Goal: Communication & Community: Answer question/provide support

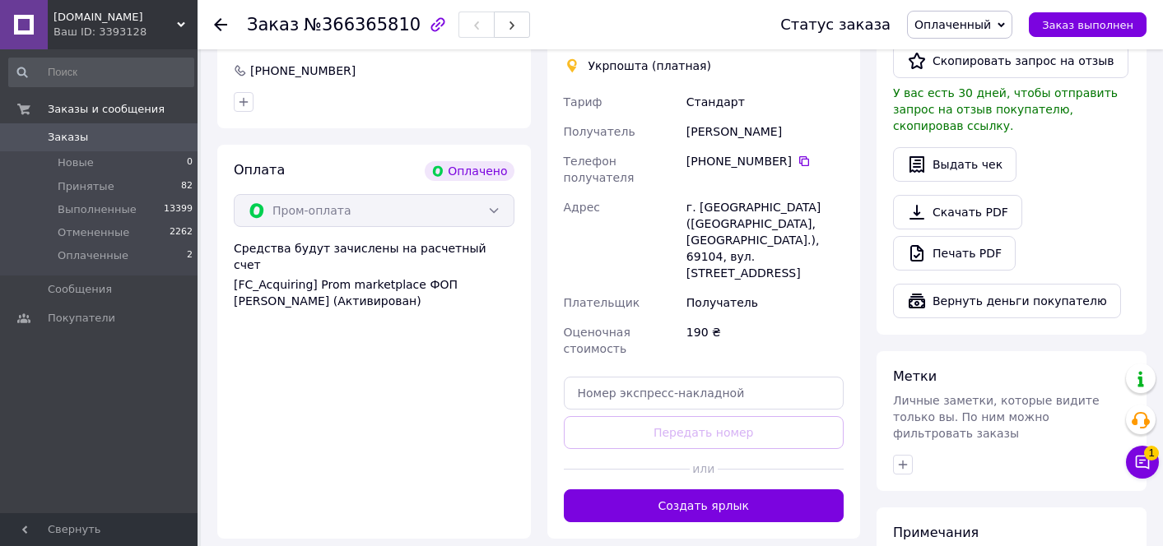
scroll to position [991, 0]
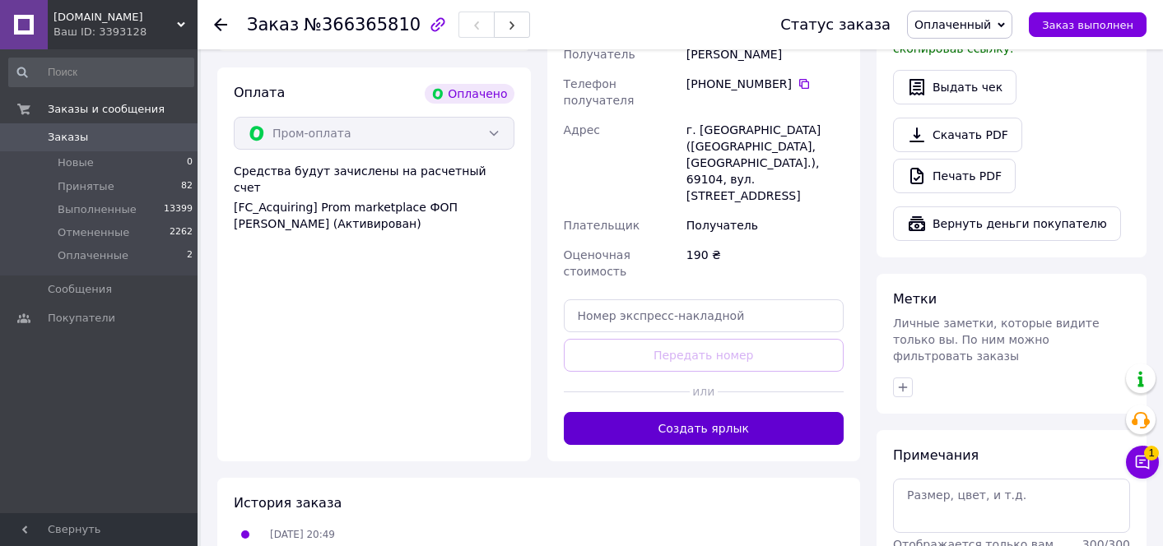
click at [669, 412] on button "Создать ярлык" at bounding box center [704, 428] width 281 height 33
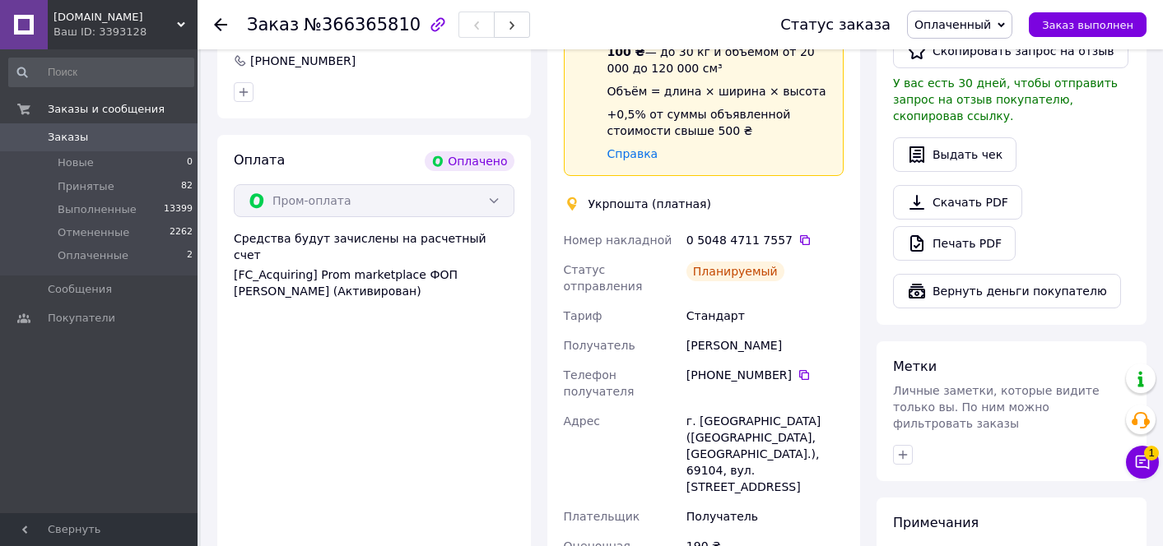
scroll to position [874, 0]
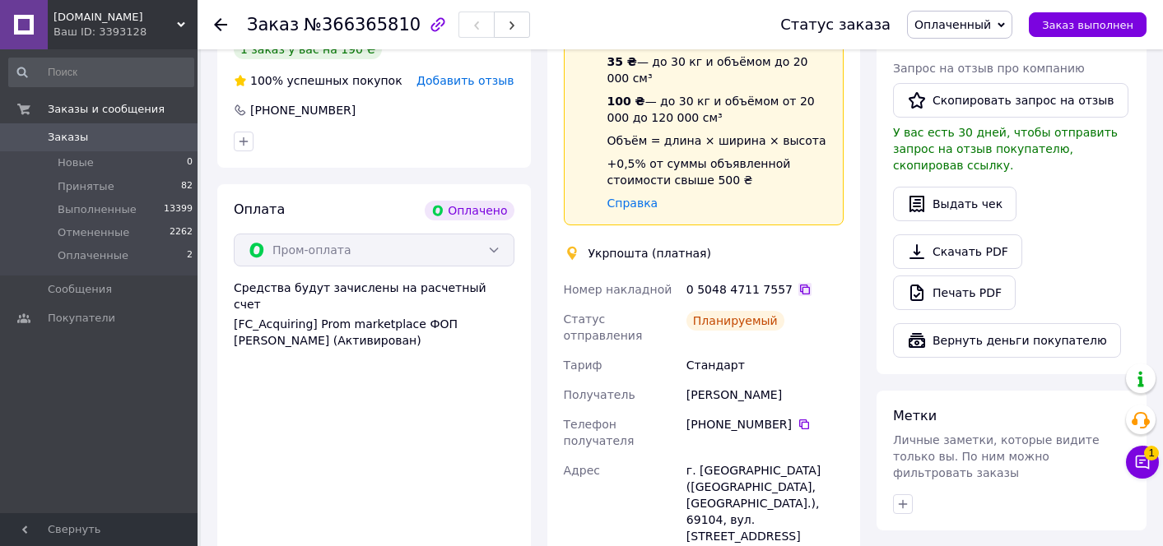
click at [798, 283] on icon at bounding box center [804, 289] width 13 height 13
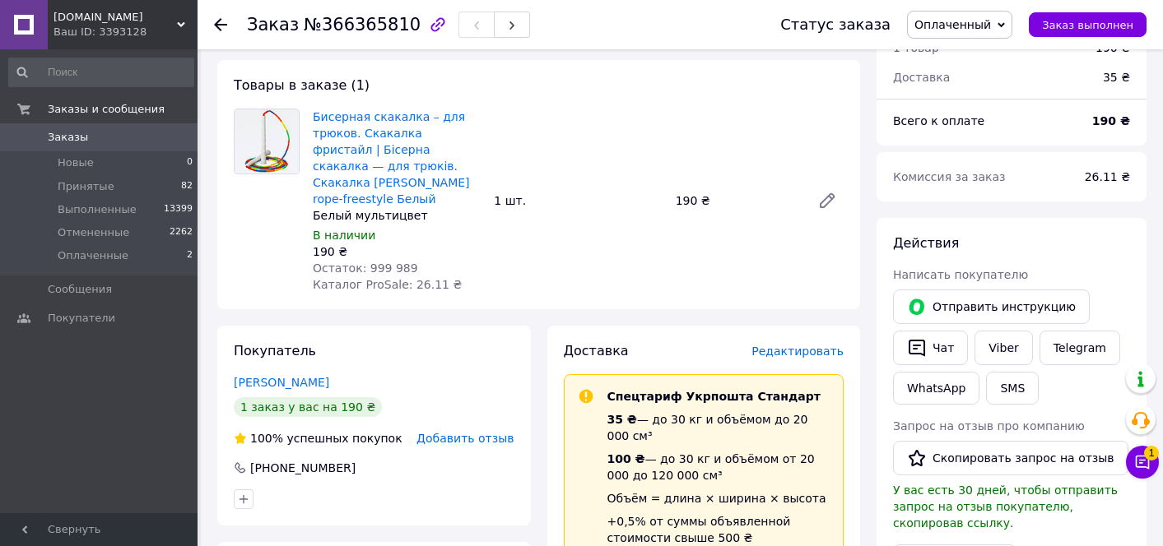
scroll to position [391, 0]
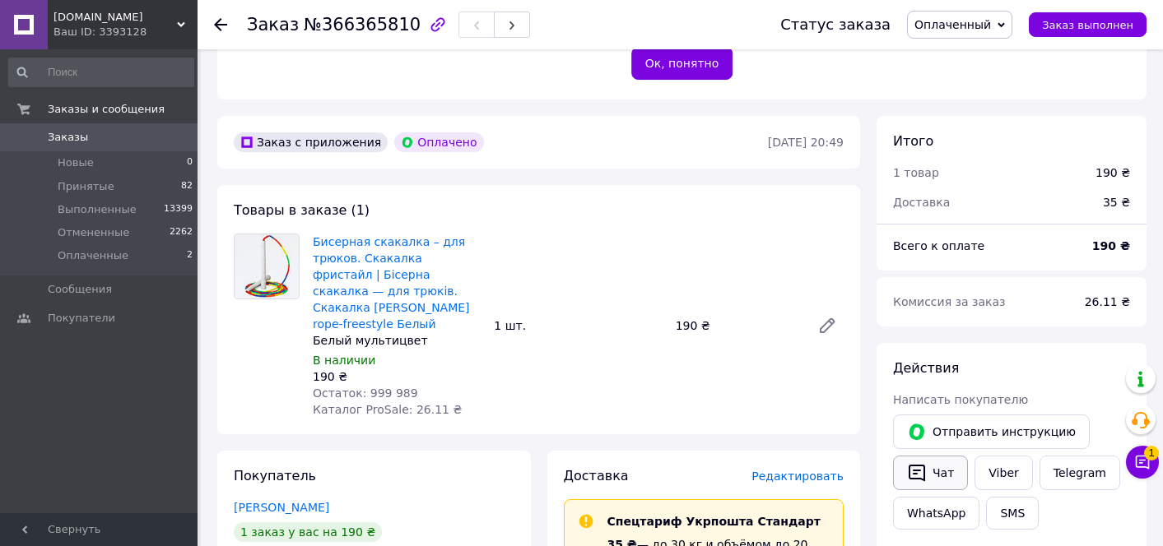
click at [945, 465] on button "Чат" at bounding box center [930, 473] width 75 height 35
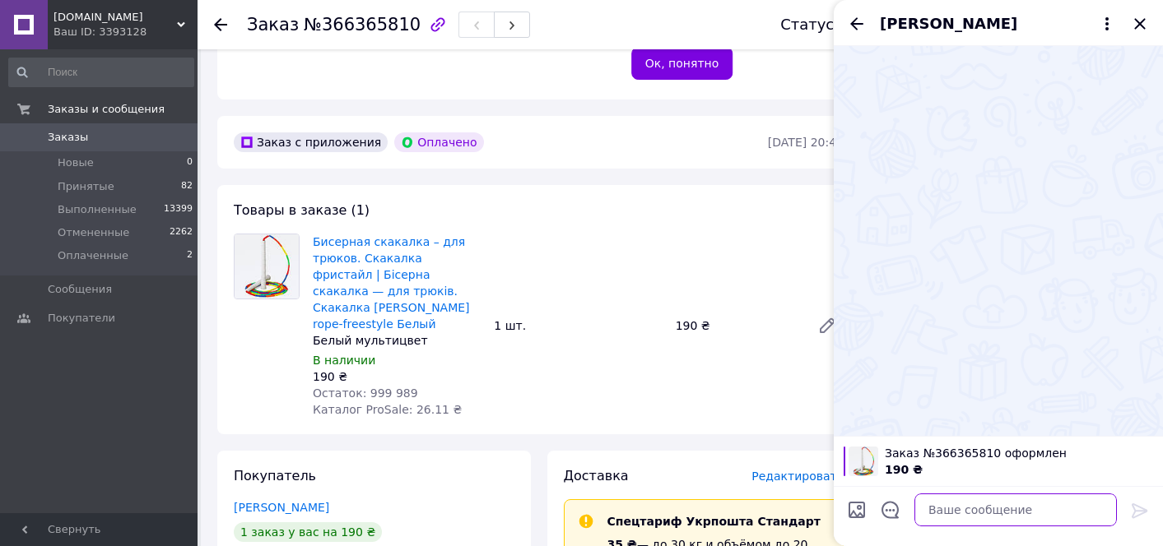
click at [926, 507] on textarea at bounding box center [1015, 510] width 202 height 33
type textarea "Вітаю"
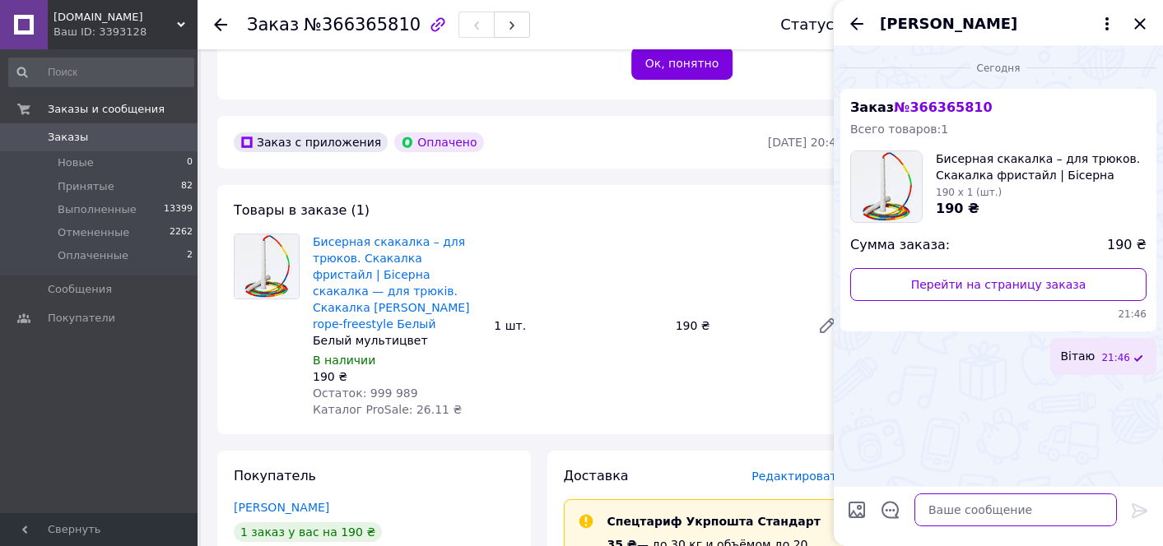
paste textarea "Замовлення на troli shop ТТН 0504847117557 Скакалка фрістайл білий-мультиколір"
type textarea "Замовлення на troli shop ТТН 0504847117557 Скакалка фрістайл білий-мультиколір"
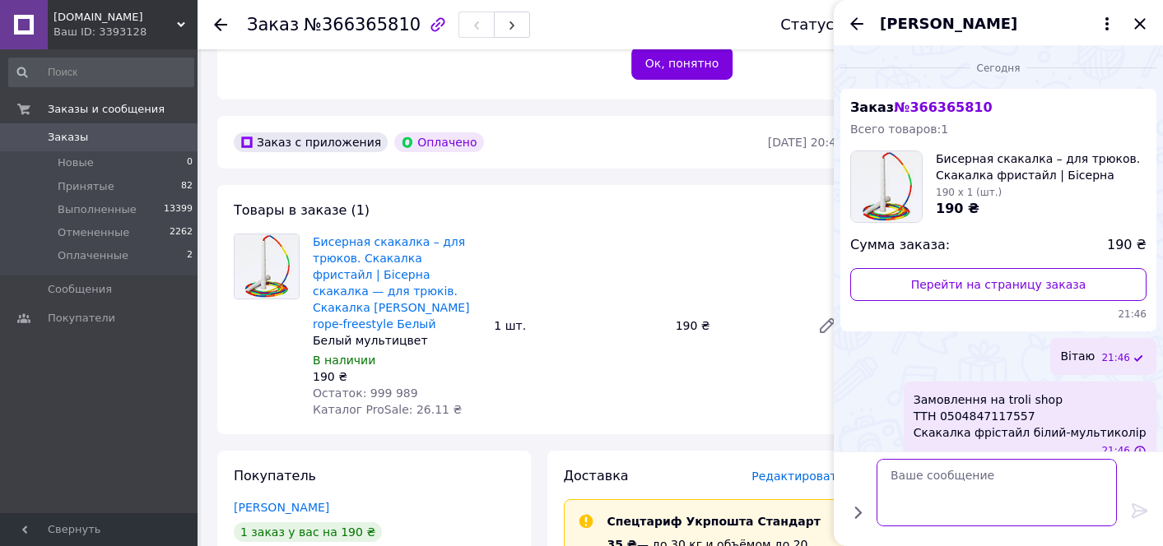
scroll to position [0, 0]
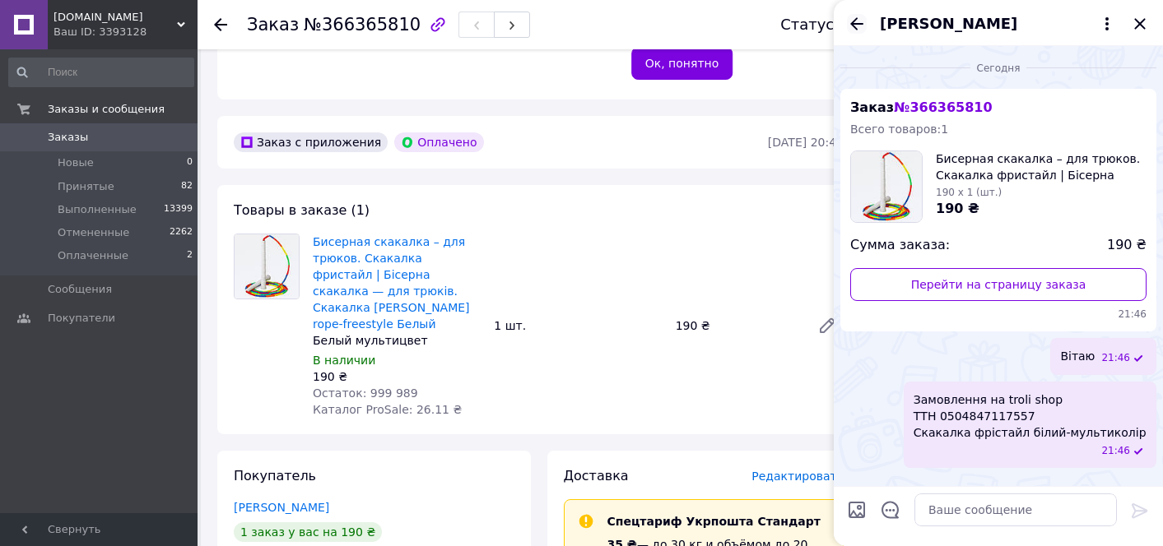
click at [855, 25] on icon "Назад" at bounding box center [857, 24] width 20 height 20
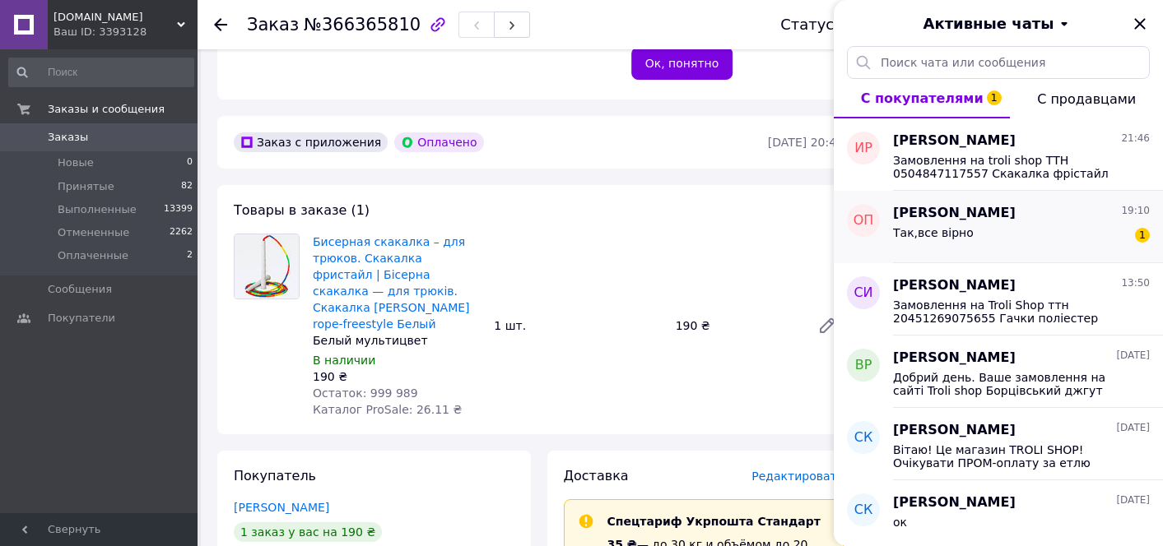
click at [1026, 239] on div "Так,все вірно 1" at bounding box center [1021, 236] width 257 height 26
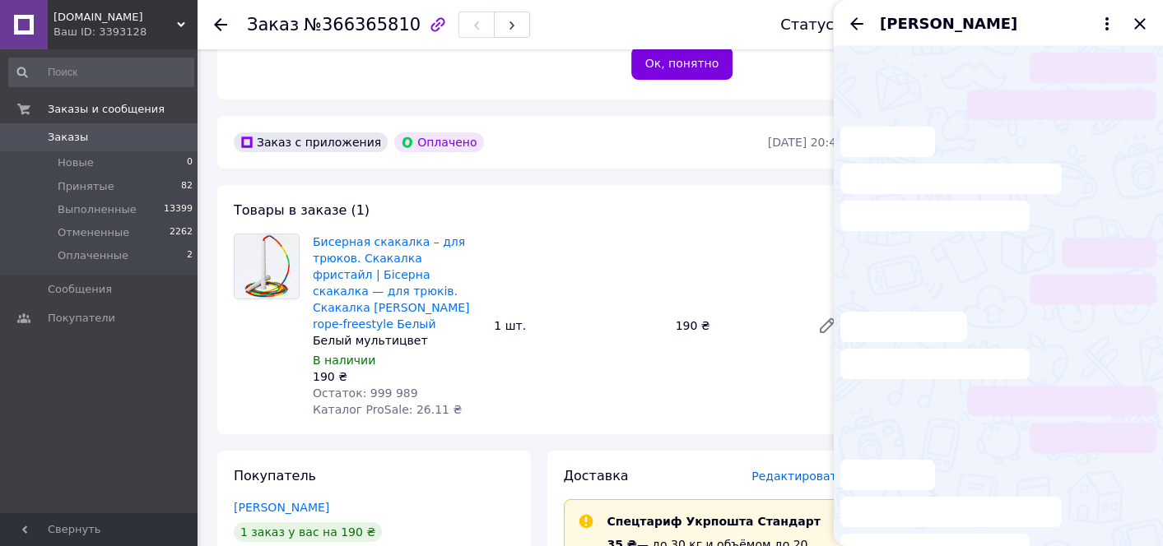
scroll to position [143, 0]
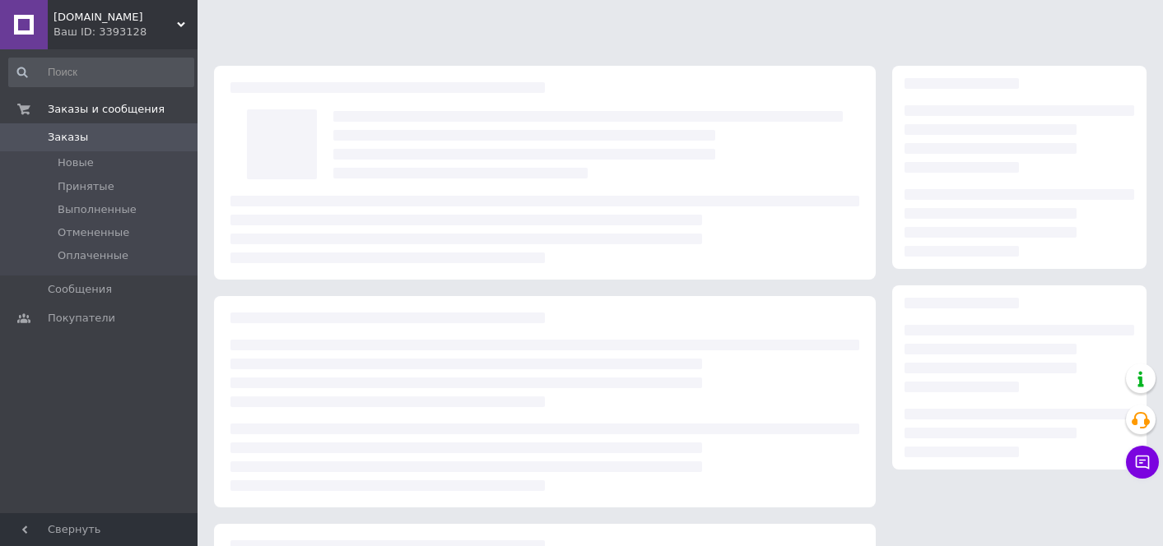
scroll to position [206, 0]
